Goal: Understand process/instructions: Learn how to perform a task or action

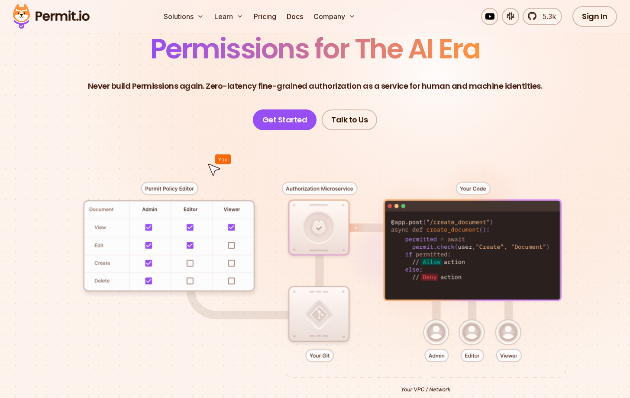
scroll to position [41, 0]
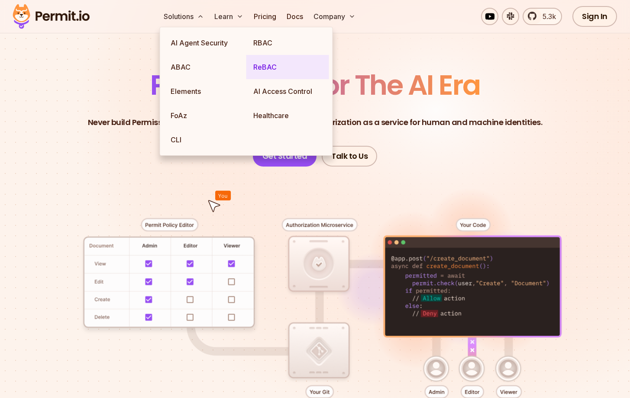
click at [264, 77] on link "ReBAC" at bounding box center [287, 67] width 83 height 24
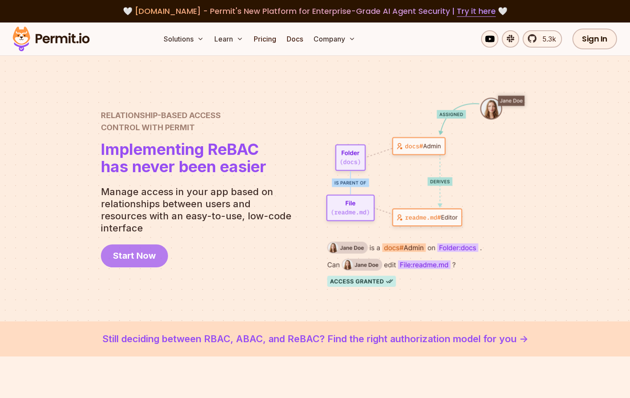
click at [142, 256] on link "Start Now" at bounding box center [134, 256] width 67 height 23
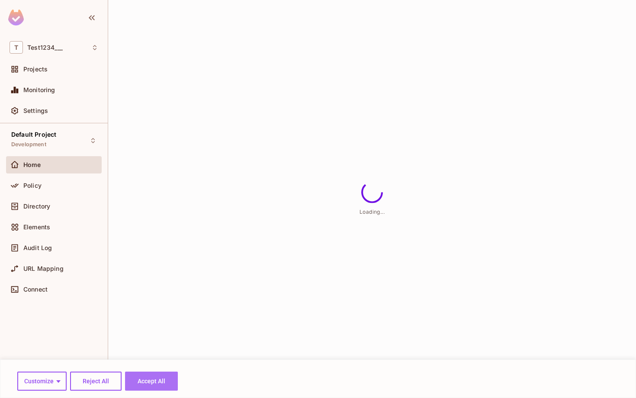
click at [142, 382] on button "Accept All" at bounding box center [151, 381] width 53 height 19
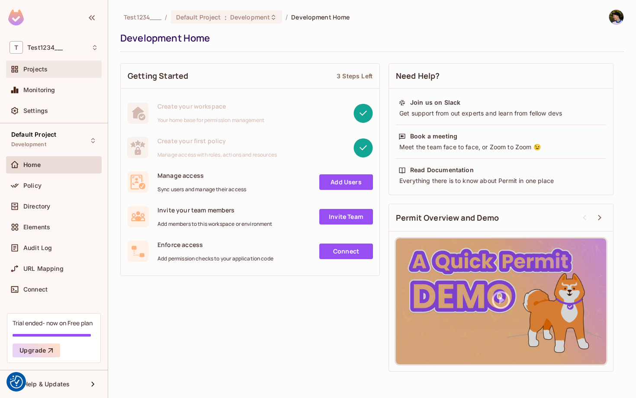
click at [52, 71] on div "Projects" at bounding box center [60, 69] width 75 height 7
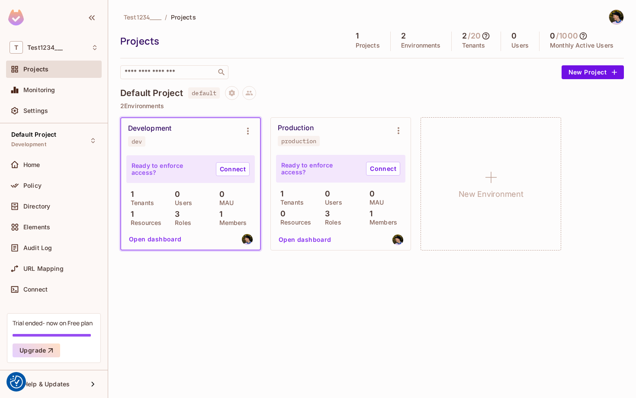
click at [170, 133] on div "Development dev" at bounding box center [183, 135] width 111 height 23
click at [157, 240] on button "Open dashboard" at bounding box center [156, 239] width 60 height 14
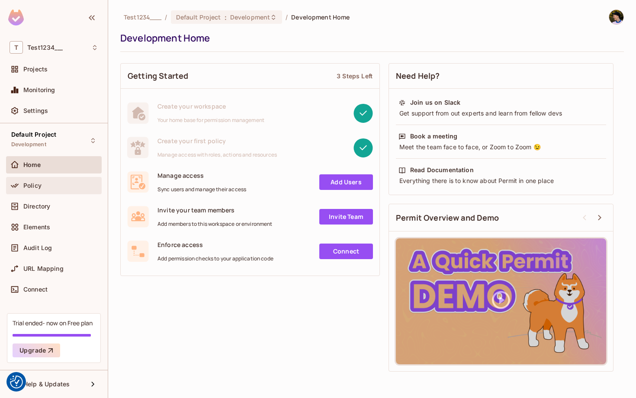
click at [39, 190] on div "Policy" at bounding box center [54, 186] width 89 height 10
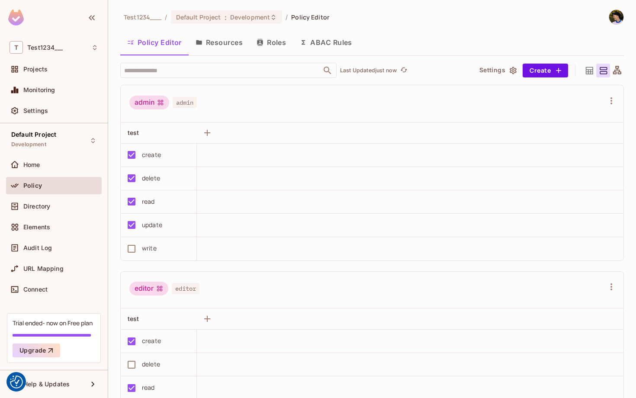
click at [215, 40] on button "Resources" at bounding box center [219, 43] width 61 height 22
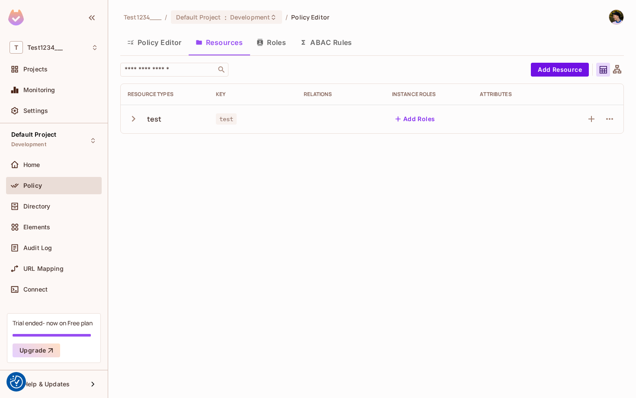
click at [165, 43] on button "Policy Editor" at bounding box center [154, 43] width 68 height 22
